Goal: Transaction & Acquisition: Book appointment/travel/reservation

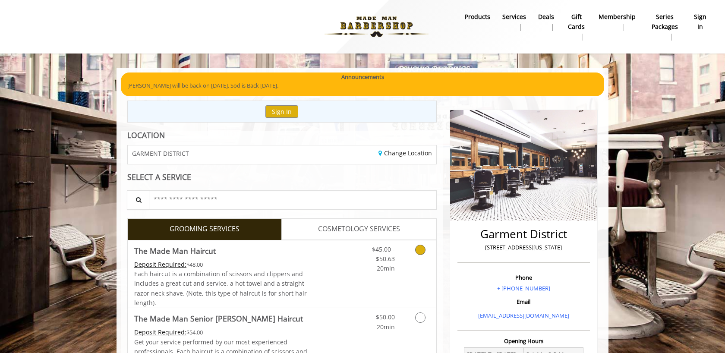
click at [418, 250] on icon "Grooming services" at bounding box center [420, 250] width 10 height 10
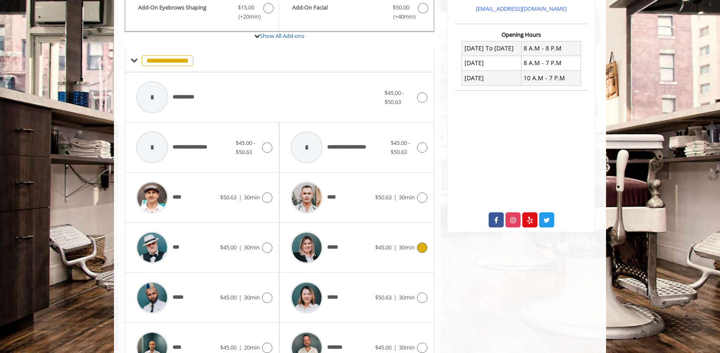
scroll to position [334, 0]
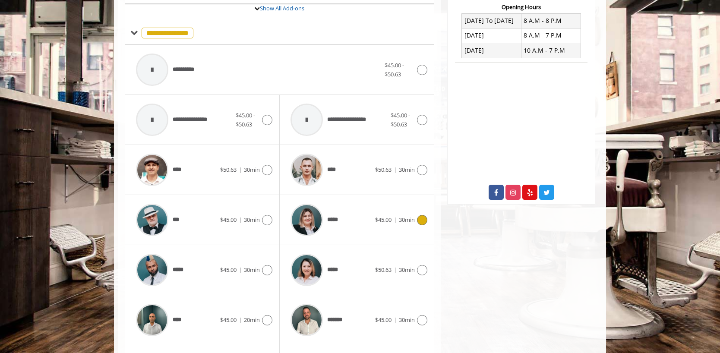
click at [416, 219] on div at bounding box center [421, 220] width 13 height 10
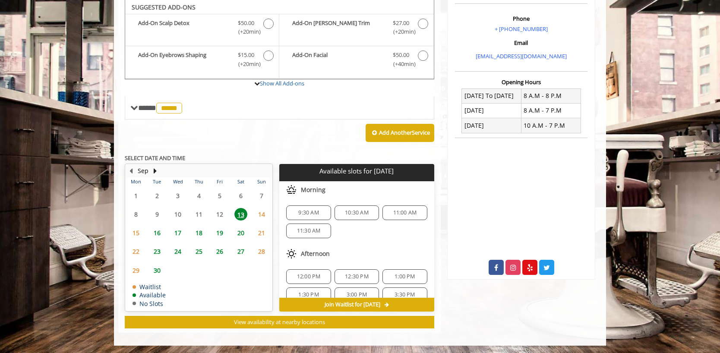
scroll to position [258, 0]
click at [352, 274] on span "12:30 PM" at bounding box center [357, 276] width 24 height 7
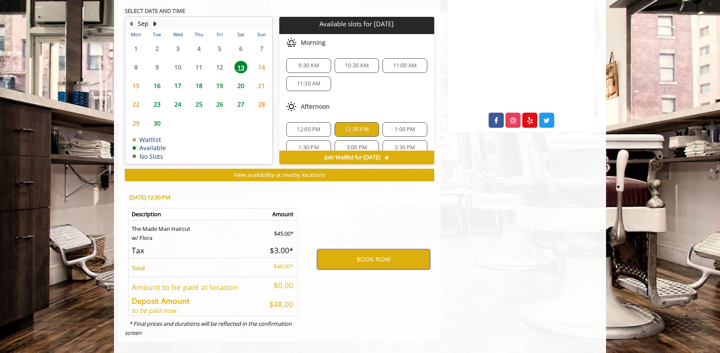
scroll to position [411, 0]
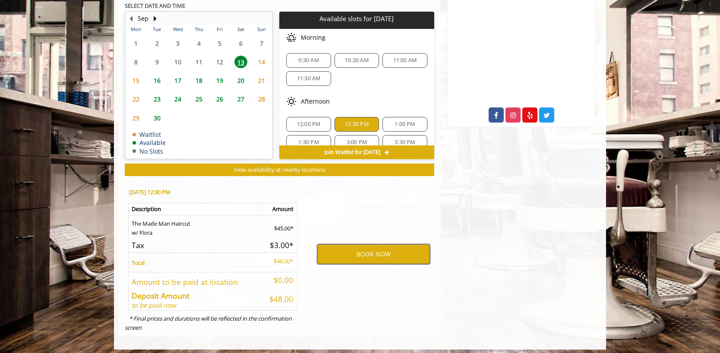
click at [335, 249] on button "BOOK NOW" at bounding box center [373, 254] width 113 height 20
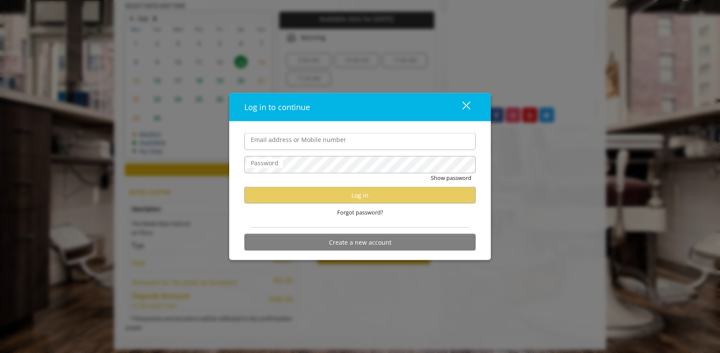
click at [309, 220] on div "Forgot password?" at bounding box center [359, 213] width 231 height 18
click at [320, 143] on label "Email address or Mobile number" at bounding box center [298, 139] width 104 height 9
click at [320, 143] on input "Email address or Mobile number" at bounding box center [359, 141] width 231 height 17
click at [313, 212] on div "Forgot password?" at bounding box center [359, 213] width 231 height 18
click at [307, 140] on label "Email address or Mobile number" at bounding box center [298, 139] width 104 height 9
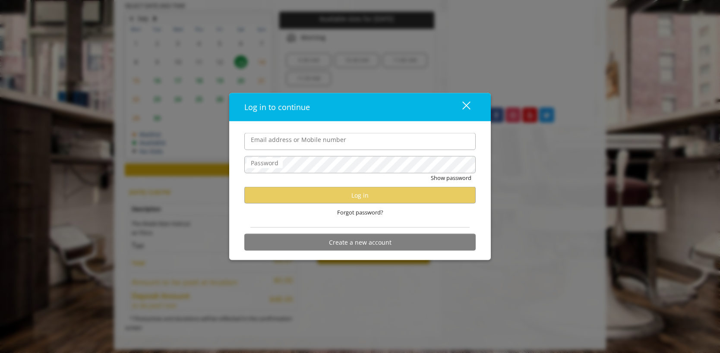
click at [307, 140] on input "Email address or Mobile number" at bounding box center [359, 141] width 231 height 17
type input "**********"
click at [465, 99] on button "close" at bounding box center [460, 107] width 29 height 18
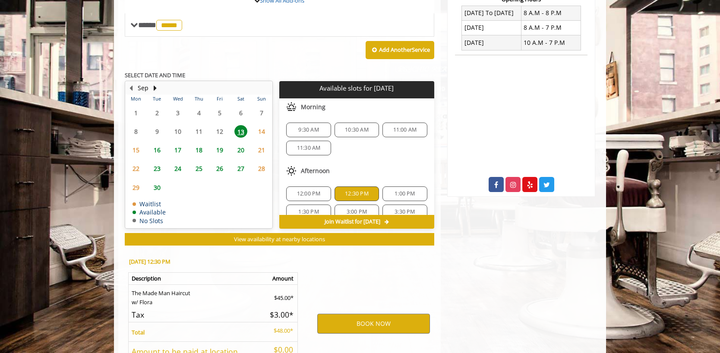
scroll to position [415, 0]
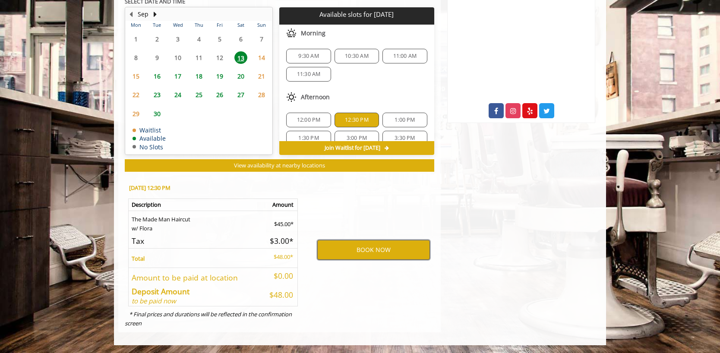
click at [360, 254] on button "BOOK NOW" at bounding box center [373, 250] width 113 height 20
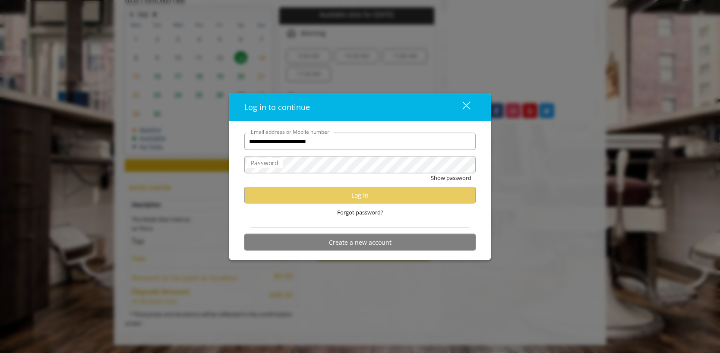
click at [406, 215] on div "Forgot password?" at bounding box center [359, 213] width 231 height 18
click at [361, 211] on span "Forgot password?" at bounding box center [360, 212] width 46 height 9
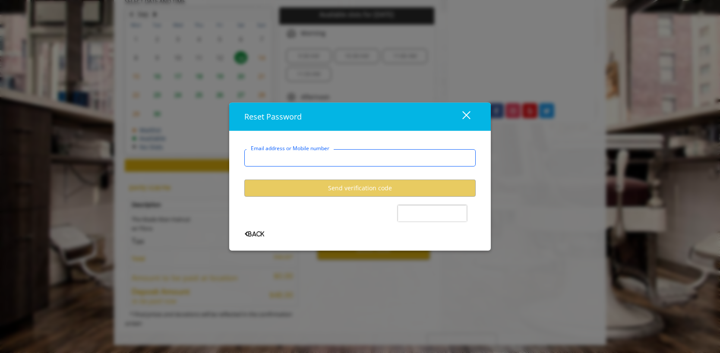
click at [336, 157] on input "Email address or Mobile number" at bounding box center [359, 157] width 231 height 17
type input "**********"
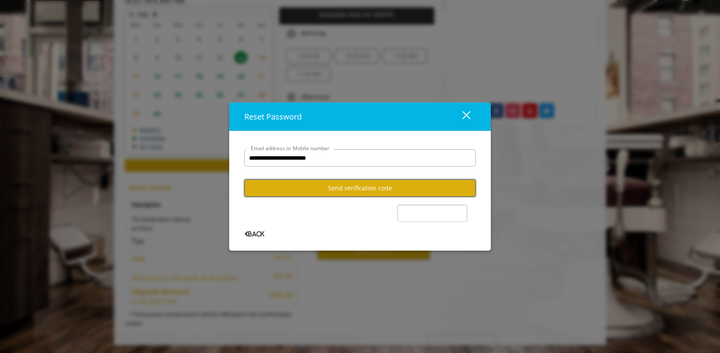
click at [339, 185] on button "Send verification code" at bounding box center [359, 187] width 231 height 17
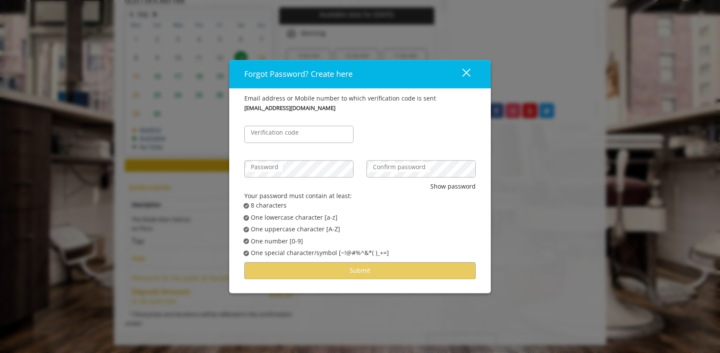
click at [281, 130] on label "Verification code" at bounding box center [274, 132] width 57 height 9
click at [281, 130] on input "Verification code" at bounding box center [298, 134] width 109 height 17
paste input "******"
type input "******"
click at [394, 172] on label "Confirm password" at bounding box center [398, 166] width 61 height 9
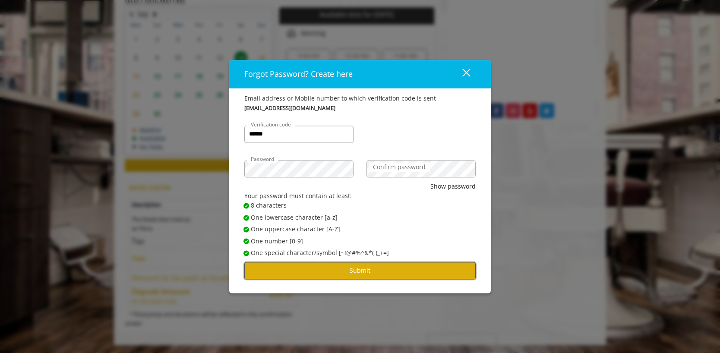
click at [374, 273] on button "Submit" at bounding box center [359, 270] width 231 height 17
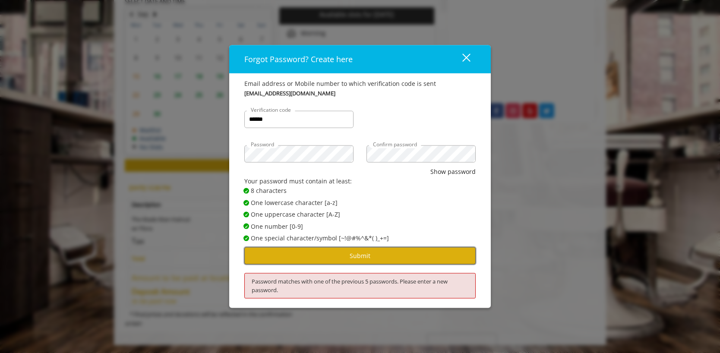
click at [378, 258] on button "Submit" at bounding box center [359, 255] width 231 height 17
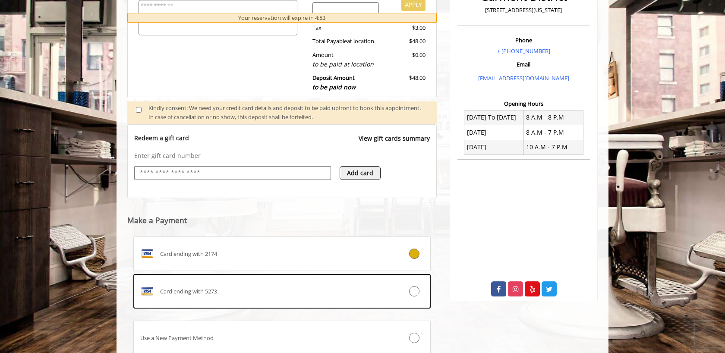
scroll to position [257, 0]
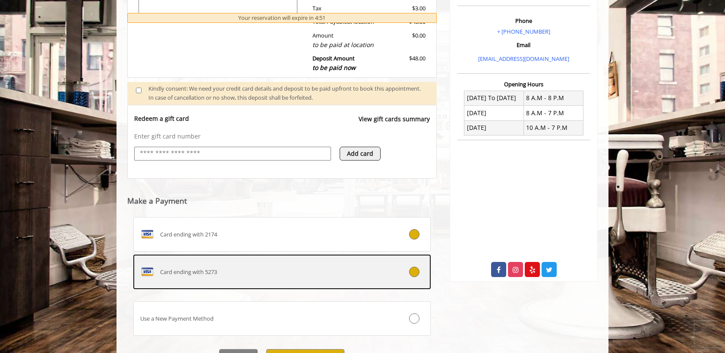
click at [418, 270] on icon at bounding box center [414, 272] width 10 height 10
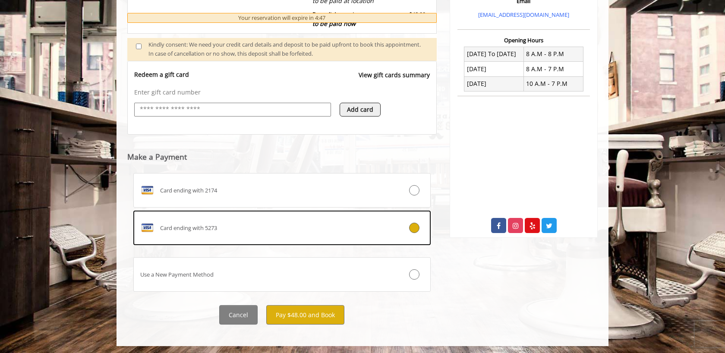
scroll to position [302, 0]
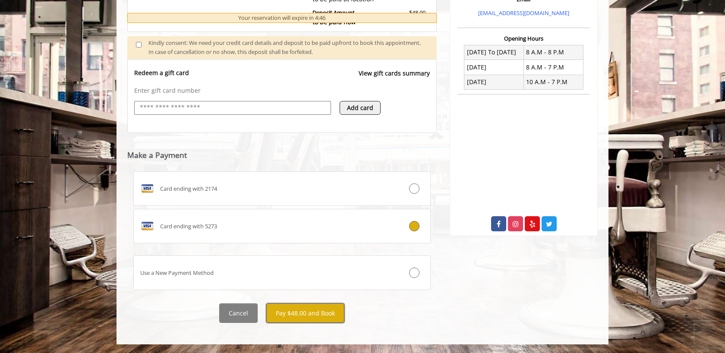
click at [308, 313] on button "Pay $48.00 and Book" at bounding box center [305, 312] width 78 height 19
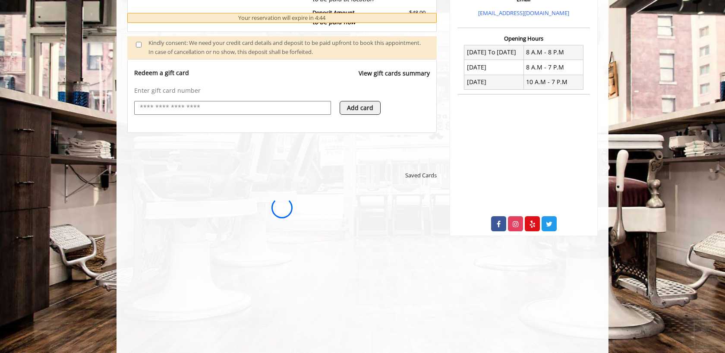
scroll to position [0, 0]
